Goal: Find specific page/section: Find specific page/section

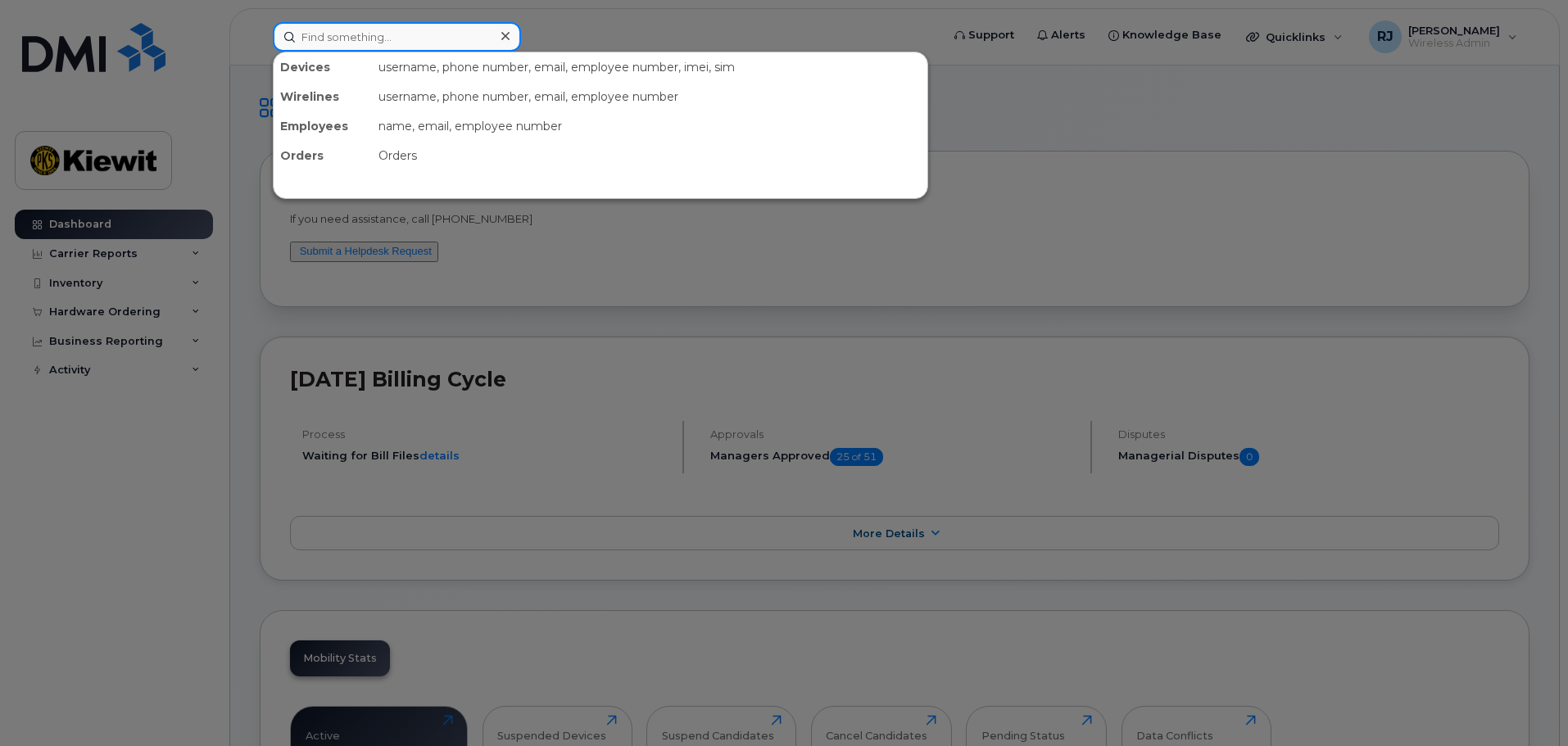
click at [331, 37] on input at bounding box center [396, 36] width 248 height 30
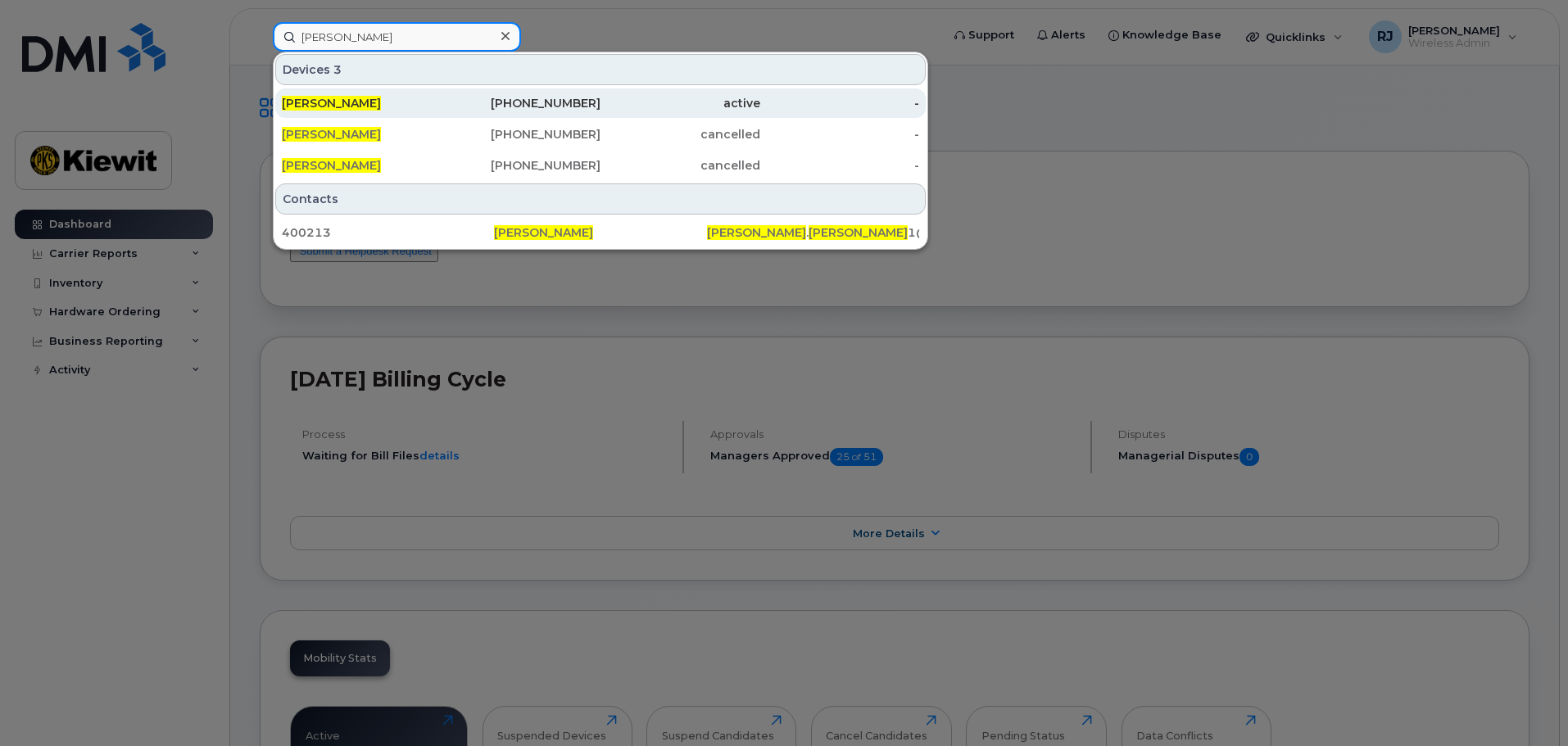
type input "[PERSON_NAME]"
click at [361, 99] on span "[PERSON_NAME]" at bounding box center [331, 103] width 100 height 14
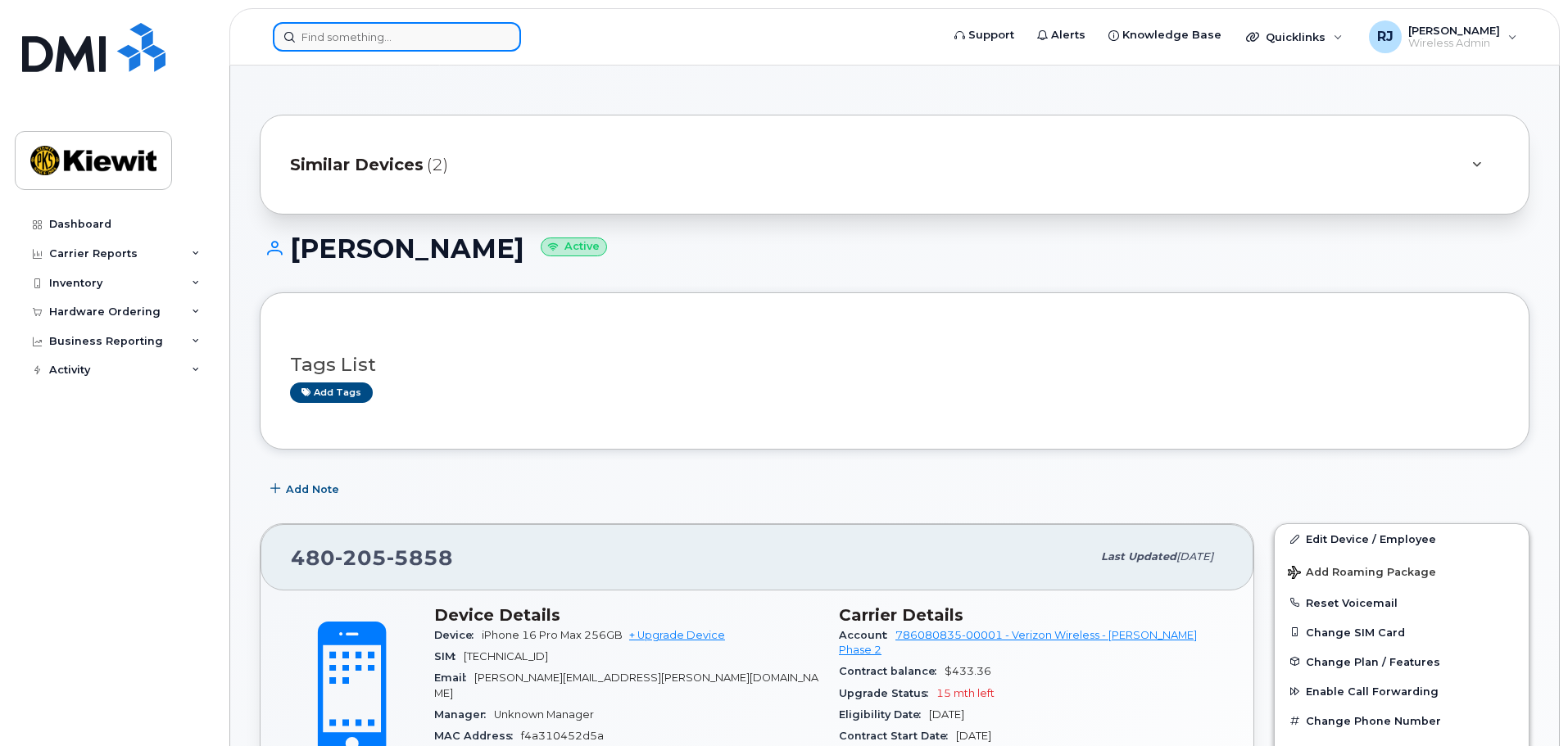
click at [374, 29] on input at bounding box center [396, 36] width 248 height 30
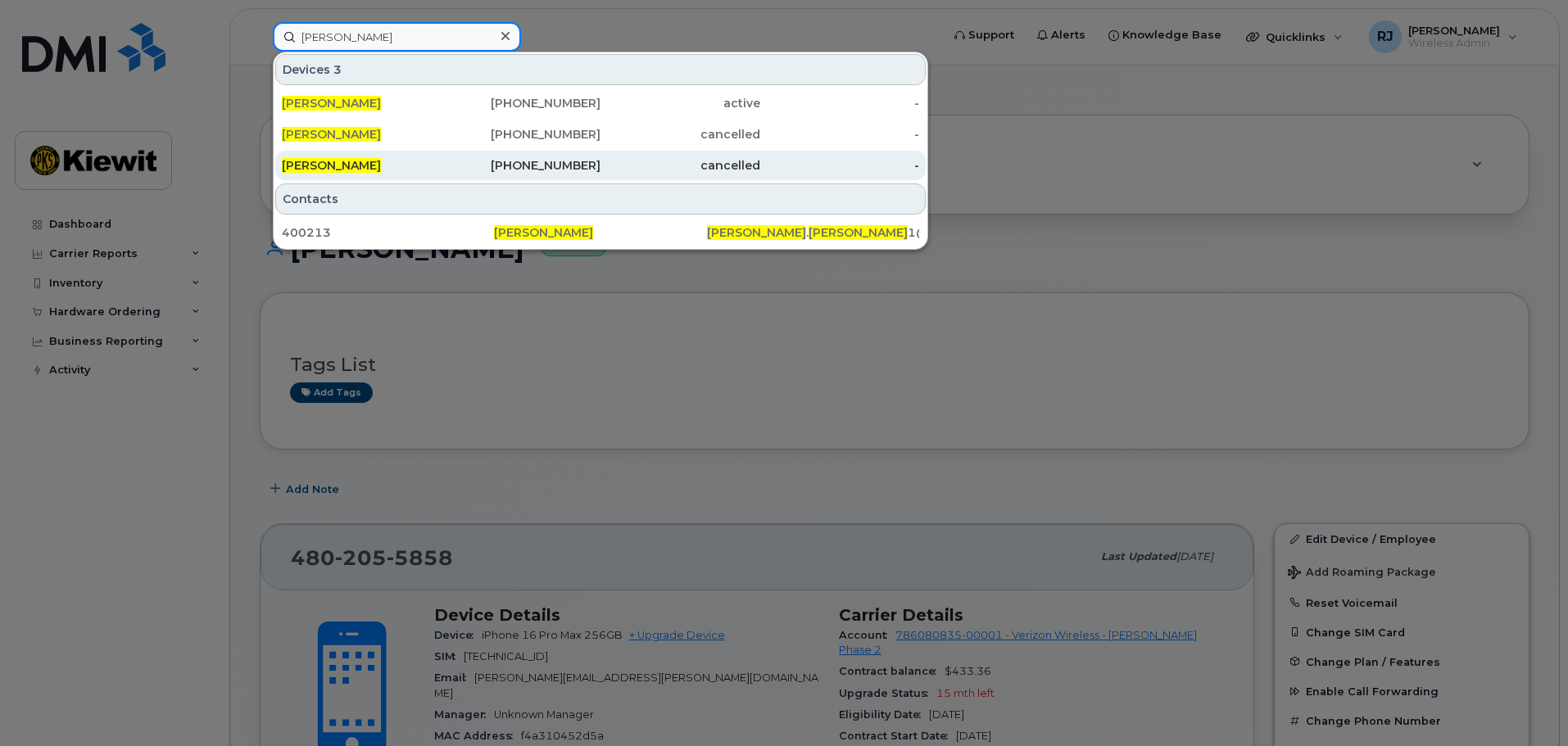
type input "[PERSON_NAME]"
click at [430, 158] on div "[PERSON_NAME]" at bounding box center [361, 165] width 160 height 16
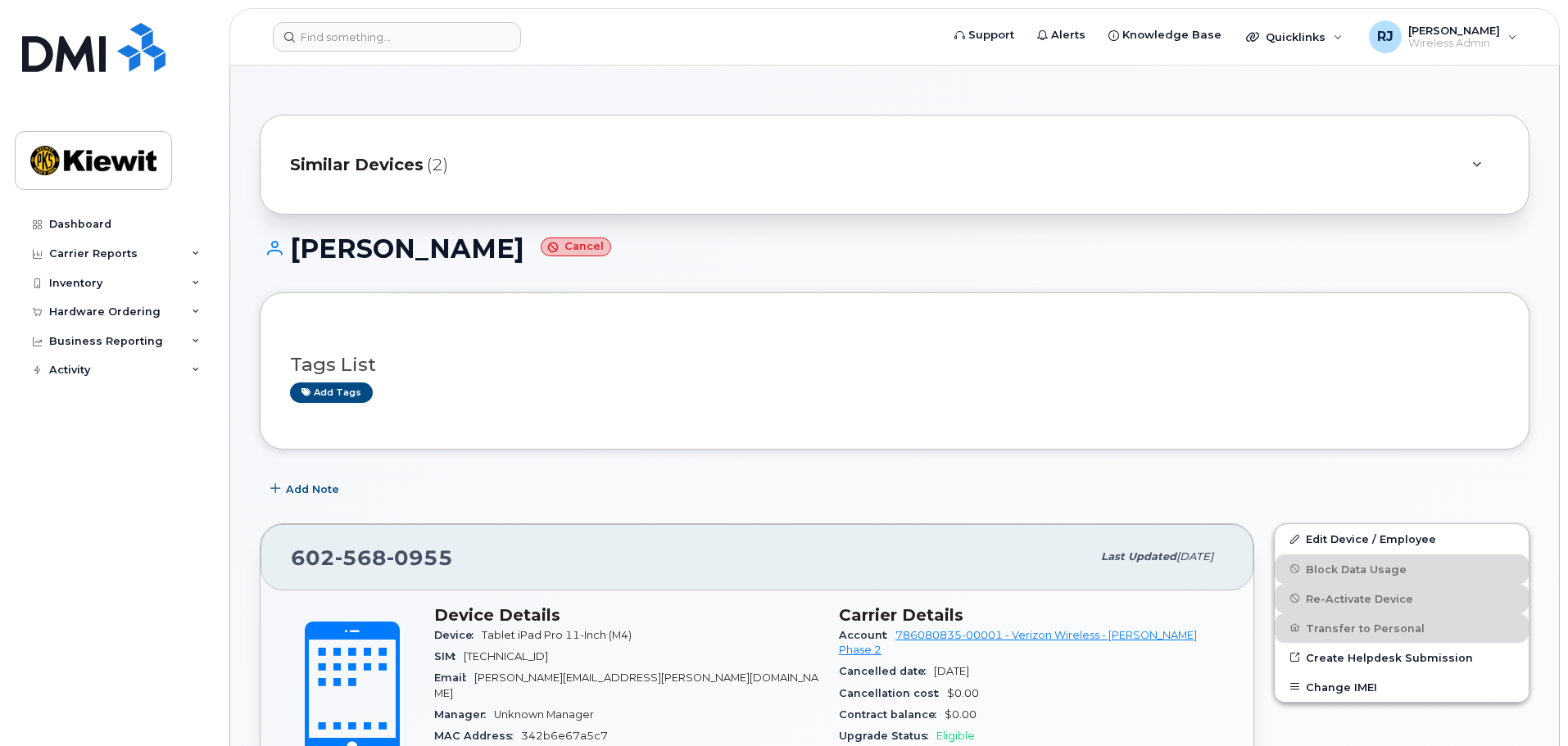
click at [375, 52] on header "Support Alerts Knowledge Base Quicklinks Suspend / Cancel Device Change SIM Car…" at bounding box center [894, 36] width 1330 height 57
click at [374, 35] on input at bounding box center [396, 36] width 248 height 30
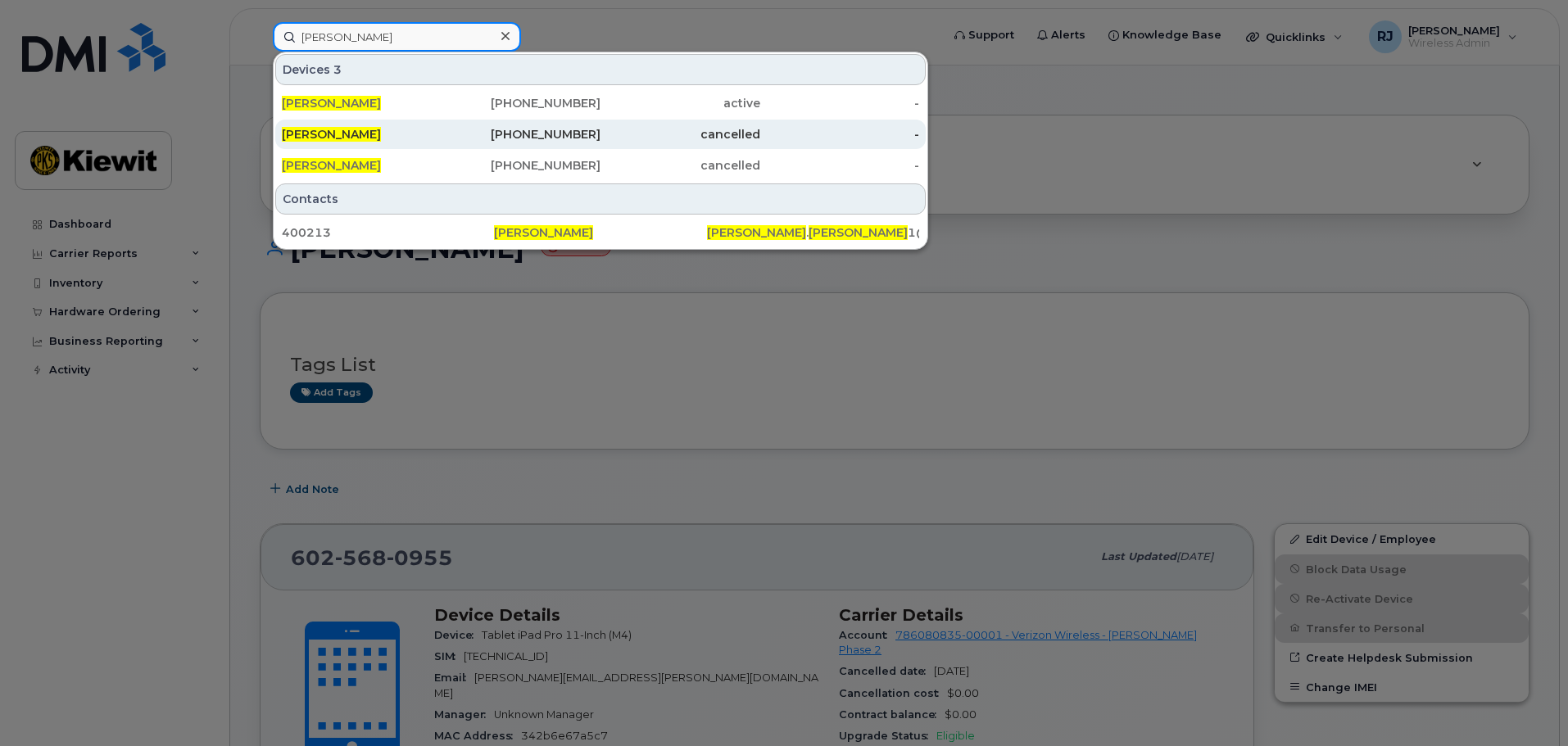
type input "[PERSON_NAME]"
click at [388, 134] on div "[PERSON_NAME]" at bounding box center [361, 134] width 160 height 16
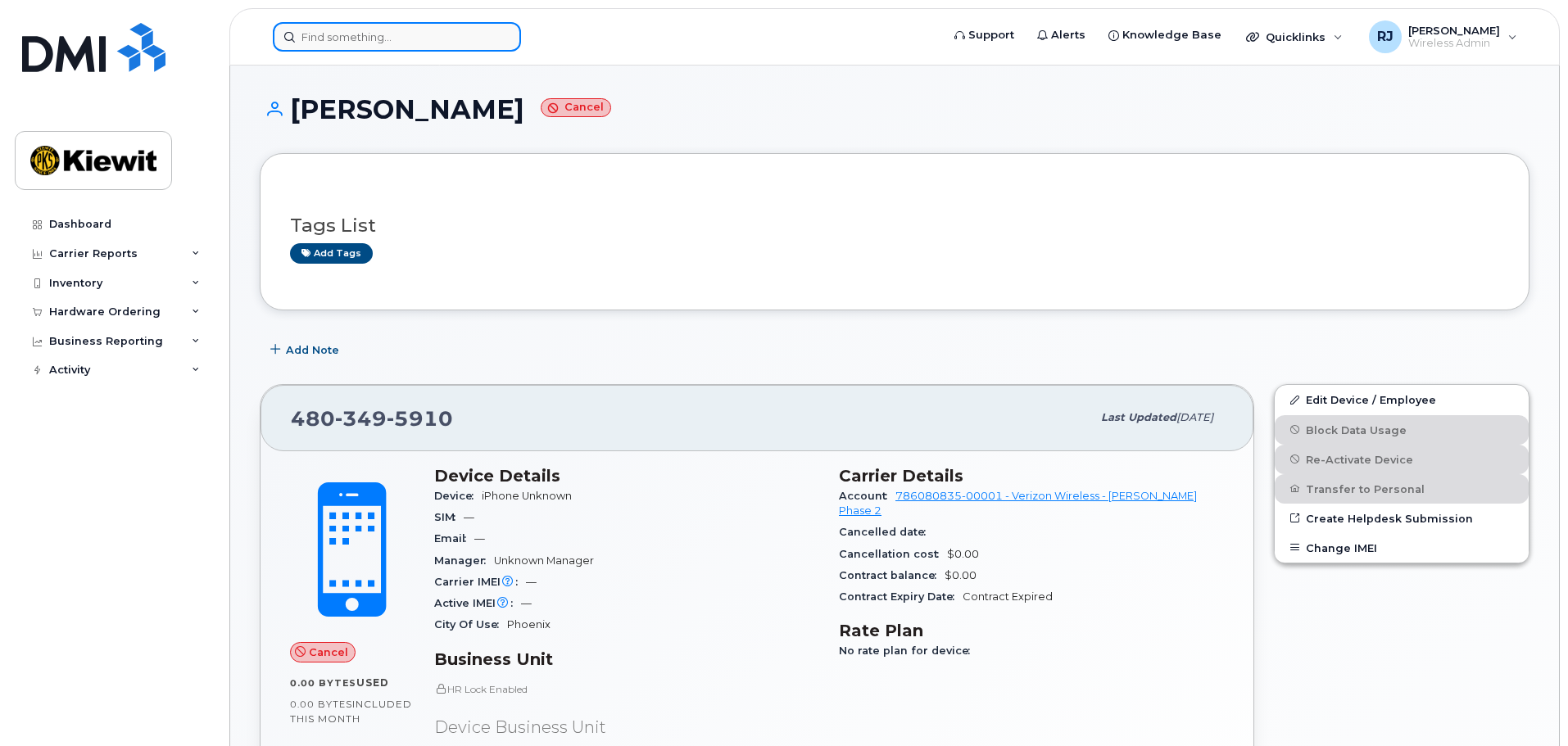
click at [369, 27] on input at bounding box center [396, 36] width 248 height 30
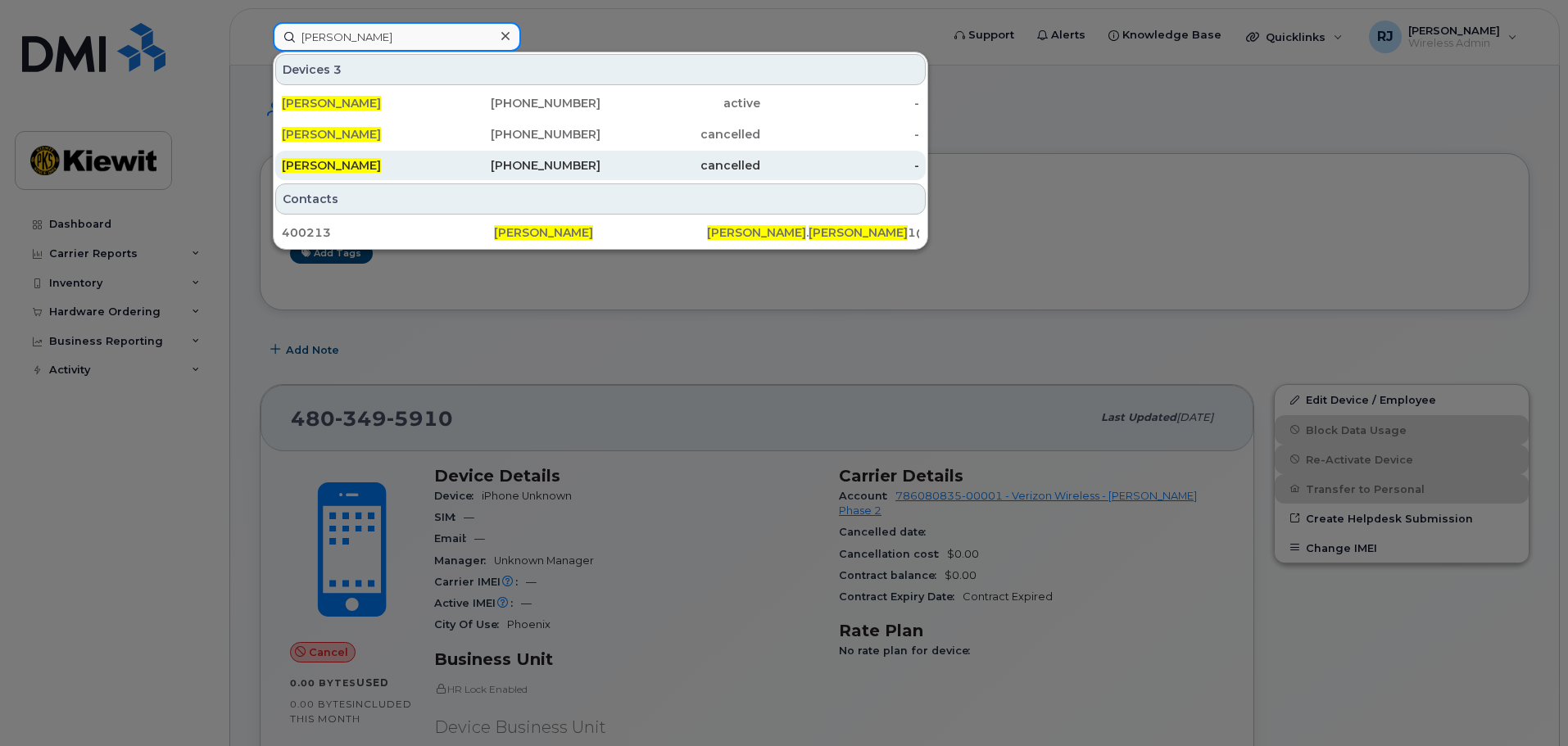
type input "[PERSON_NAME]"
click at [464, 156] on div "[PHONE_NUMBER]" at bounding box center [521, 165] width 160 height 30
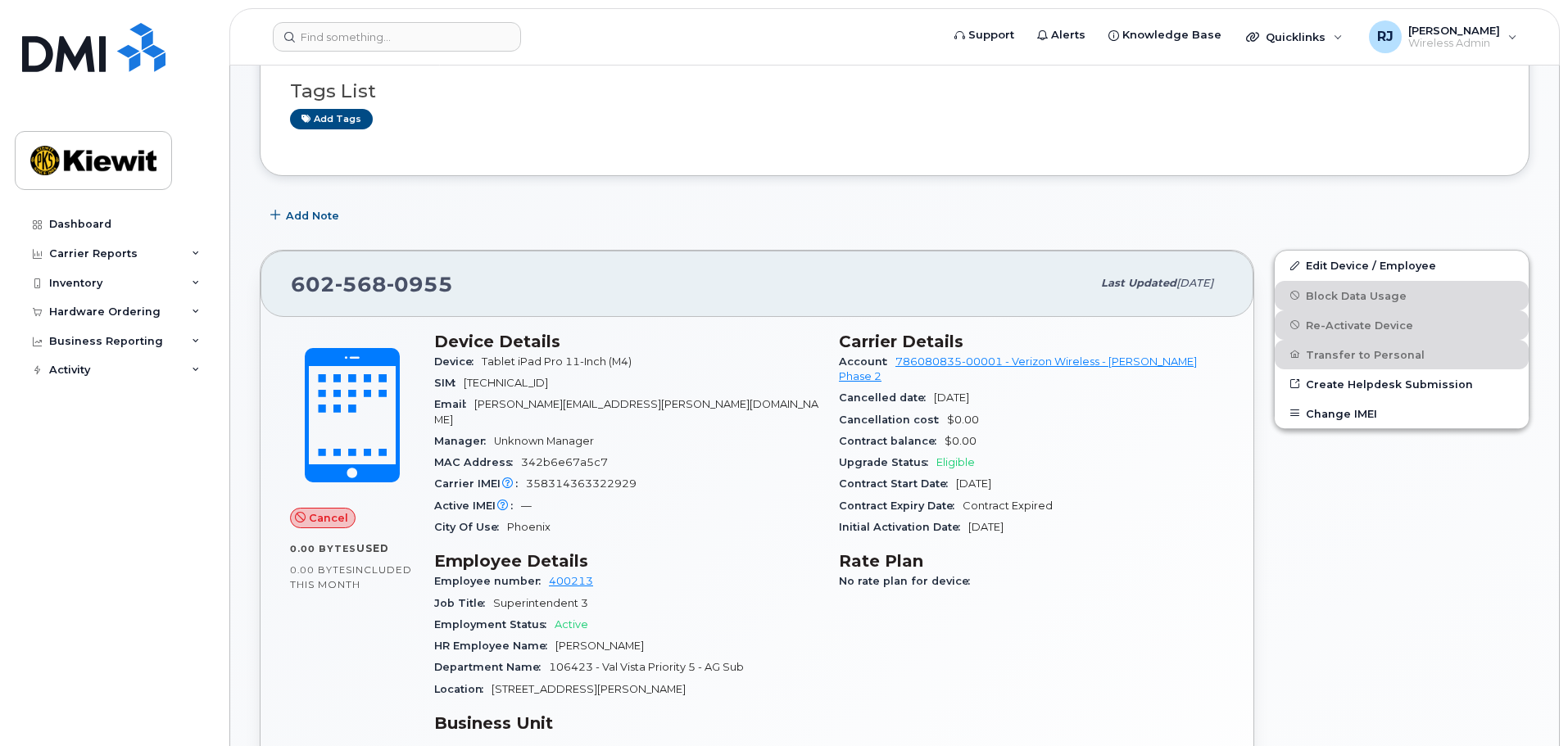
scroll to position [246, 0]
